Goal: Information Seeking & Learning: Learn about a topic

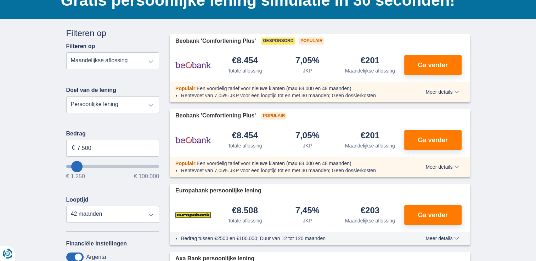
scroll to position [71, 0]
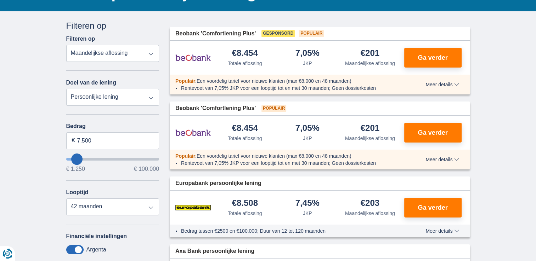
click at [300, 53] on div "7,05%" at bounding box center [307, 54] width 24 height 10
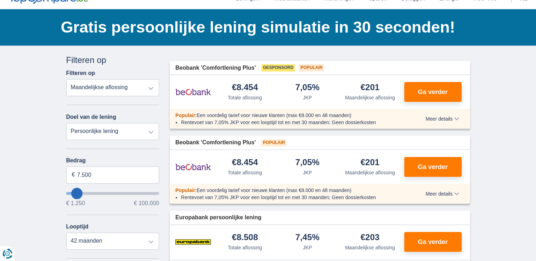
scroll to position [0, 0]
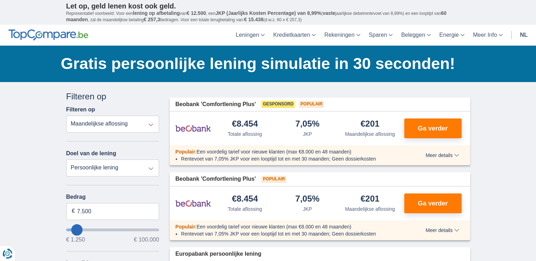
click at [303, 66] on h1 "Gratis persoonlijke lening simulatie in 30 seconden!" at bounding box center [265, 64] width 409 height 22
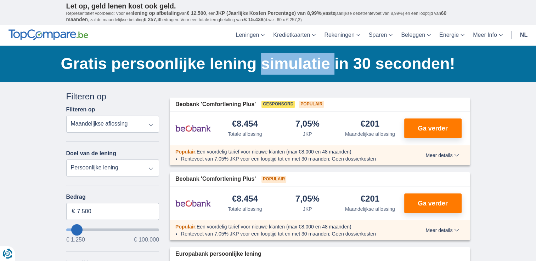
click at [303, 66] on h1 "Gratis persoonlijke lening simulatie in 30 seconden!" at bounding box center [265, 64] width 409 height 22
